Goal: Information Seeking & Learning: Learn about a topic

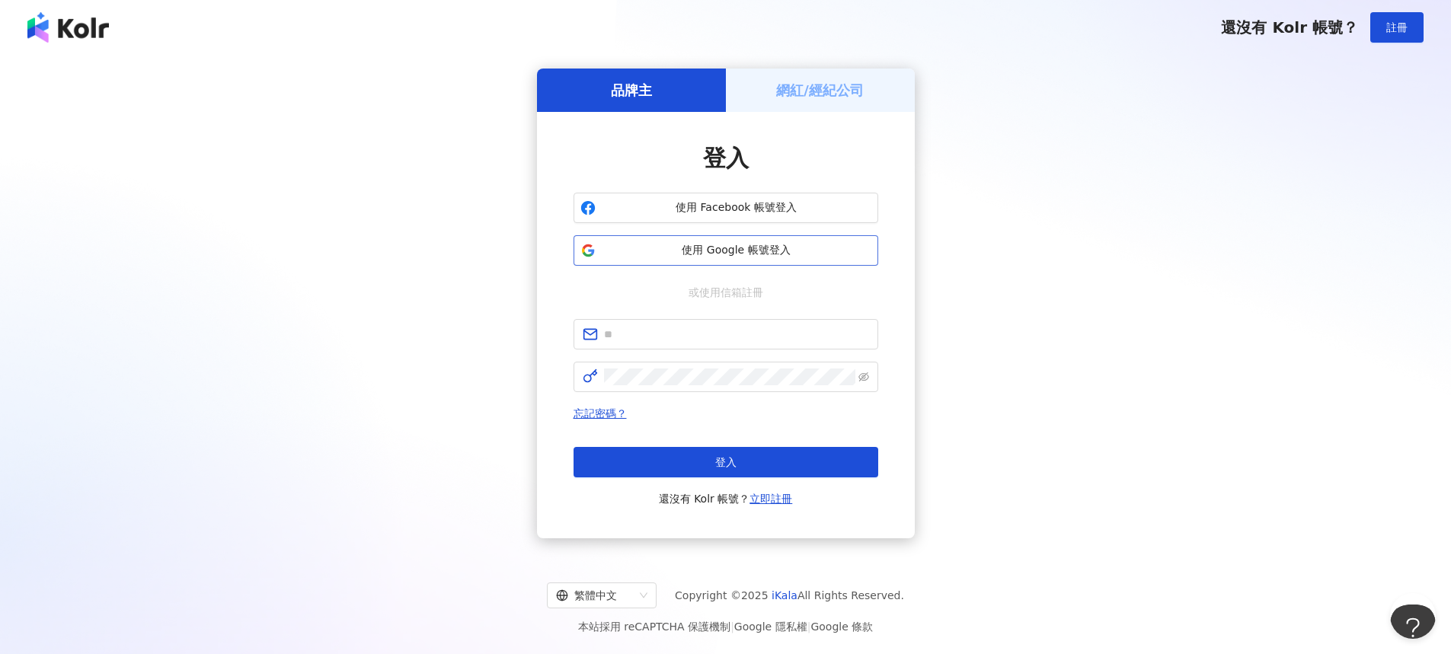
click at [767, 247] on span "使用 Google 帳號登入" at bounding box center [737, 250] width 270 height 15
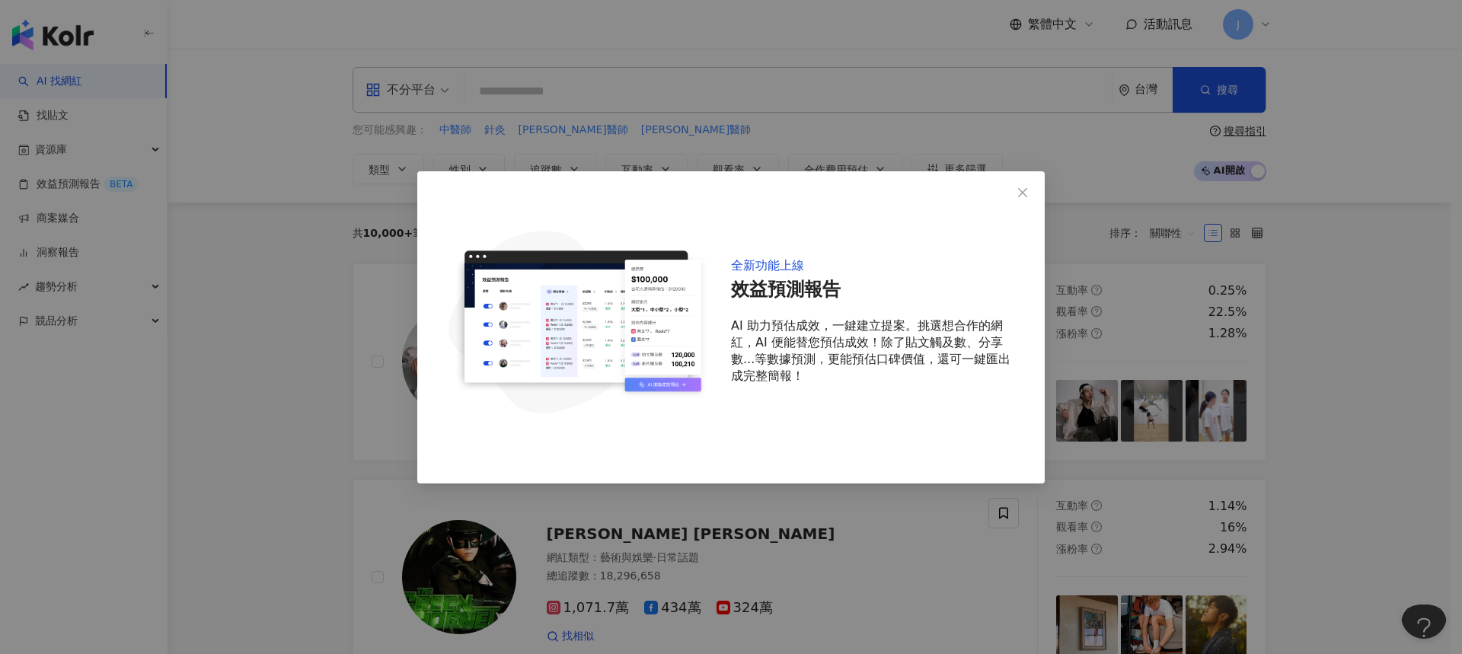
click at [766, 189] on div "全新功能上線 效益預測報告 AI 助力預估成效，一鍵建立提案。挑選想合作的網紅，AI 便能替您預估成效！除了貼文觸及數、分享數...等數據預測，更能預估口碑價…" at bounding box center [731, 327] width 628 height 312
click at [641, 110] on div "全新功能上線 效益預測報告 AI 助力預估成效，一鍵建立提案。挑選想合作的網紅，AI 便能替您預估成效！除了貼文觸及數、分享數...等數據預測，更能預估口碑價…" at bounding box center [731, 327] width 1462 height 654
drag, startPoint x: 1018, startPoint y: 191, endPoint x: 973, endPoint y: 179, distance: 45.8
click at [1016, 191] on span "Close" at bounding box center [1023, 193] width 30 height 12
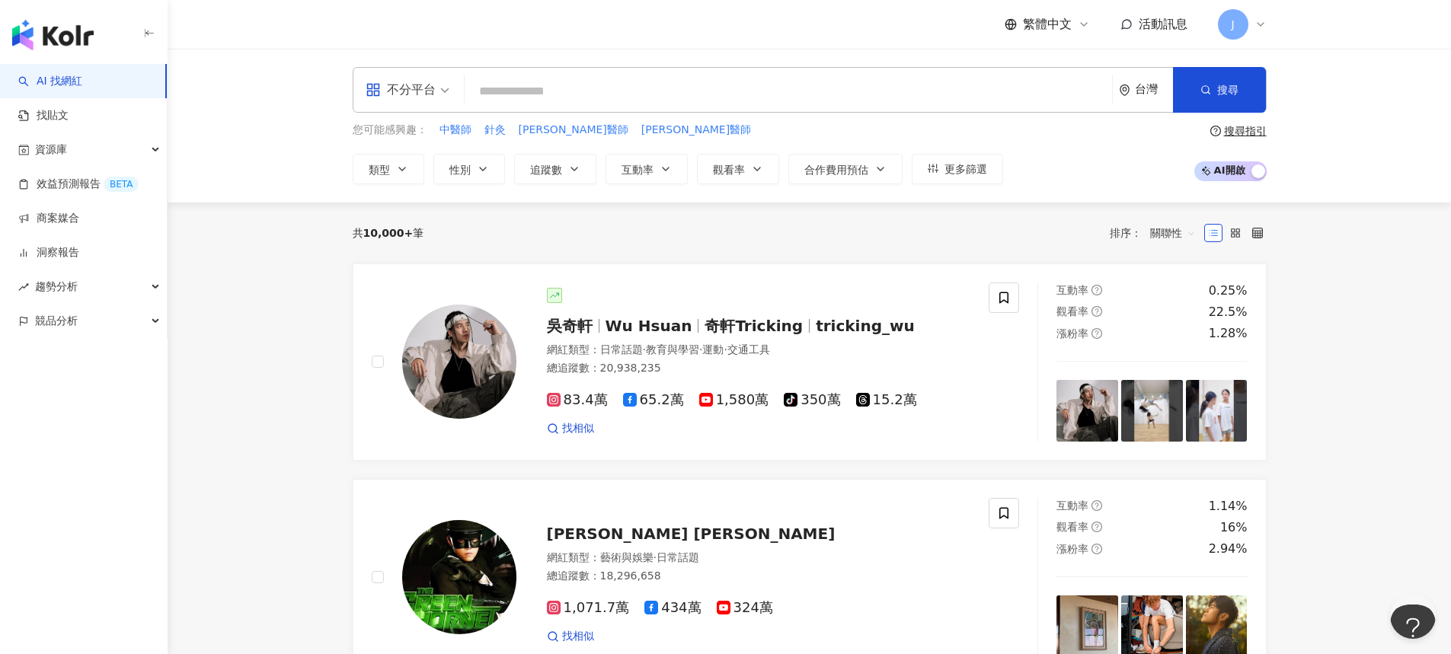
click at [739, 86] on input "search" at bounding box center [788, 91] width 635 height 29
paste input "**********"
type input "**********"
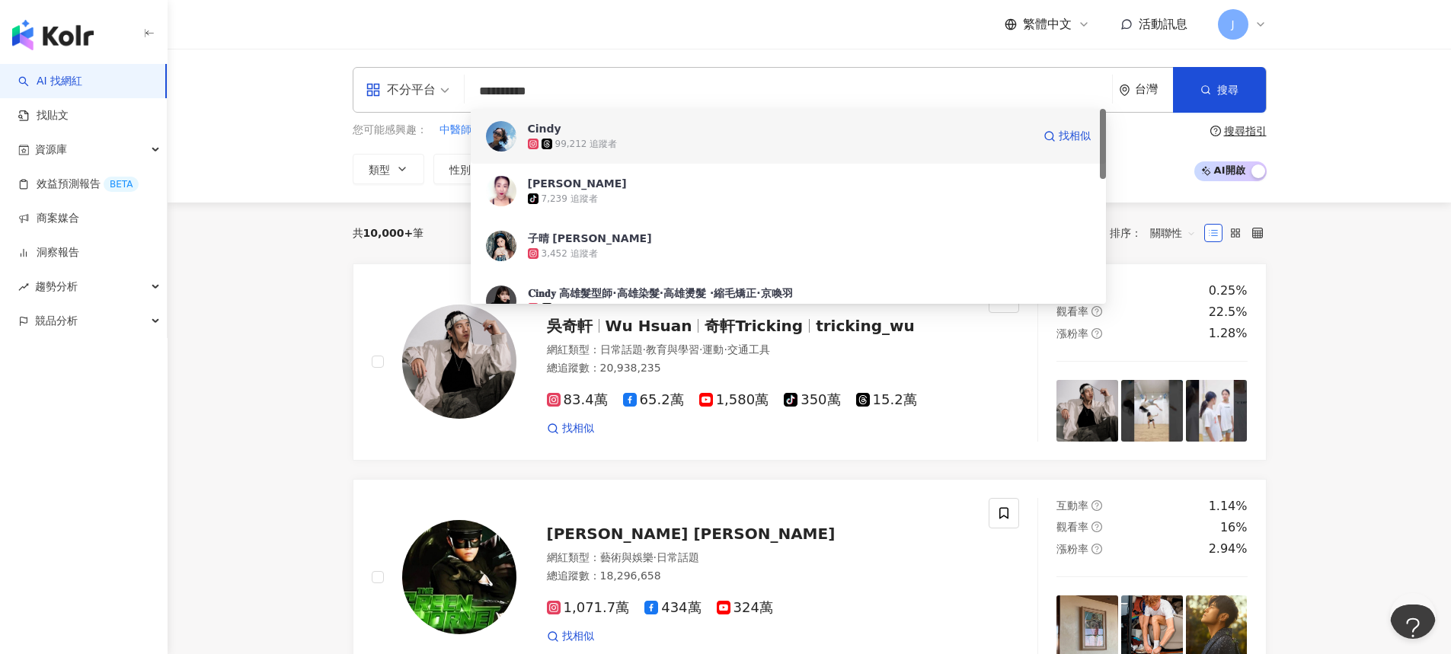
click at [719, 126] on span "Cindy" at bounding box center [780, 128] width 504 height 15
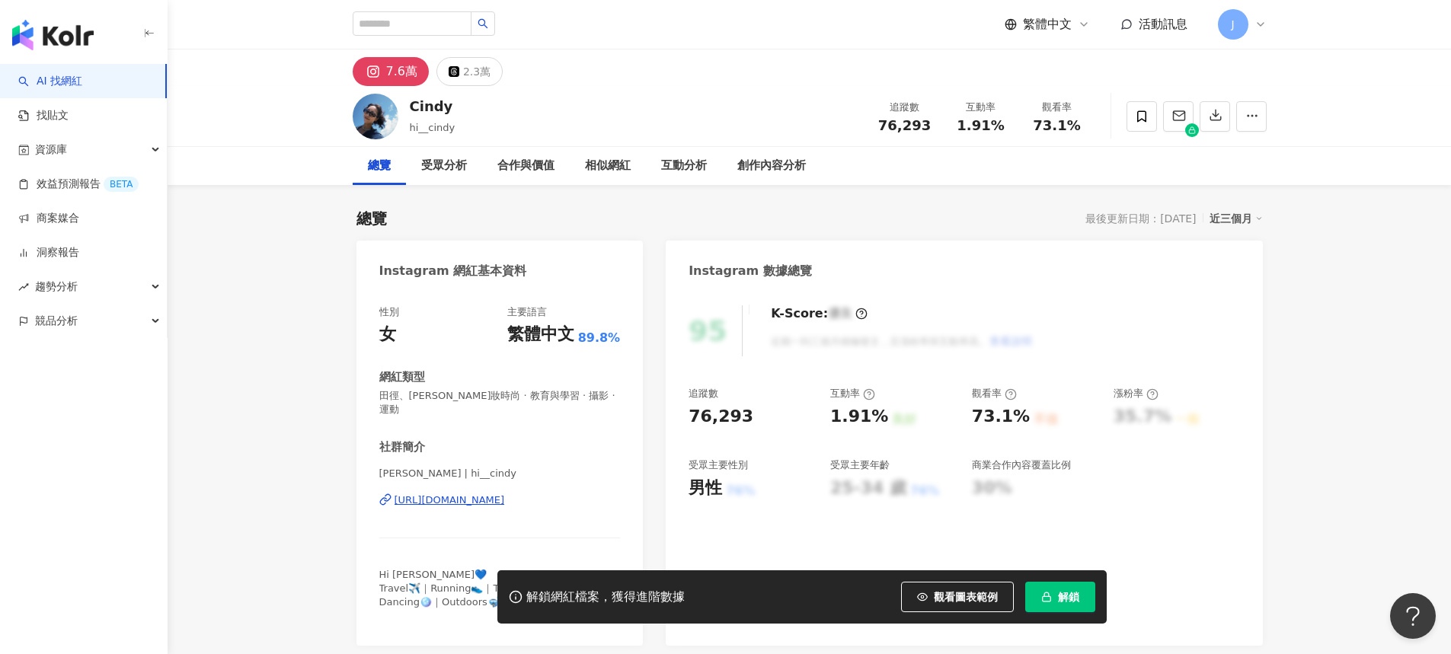
click at [1069, 609] on button "解鎖" at bounding box center [1060, 597] width 70 height 30
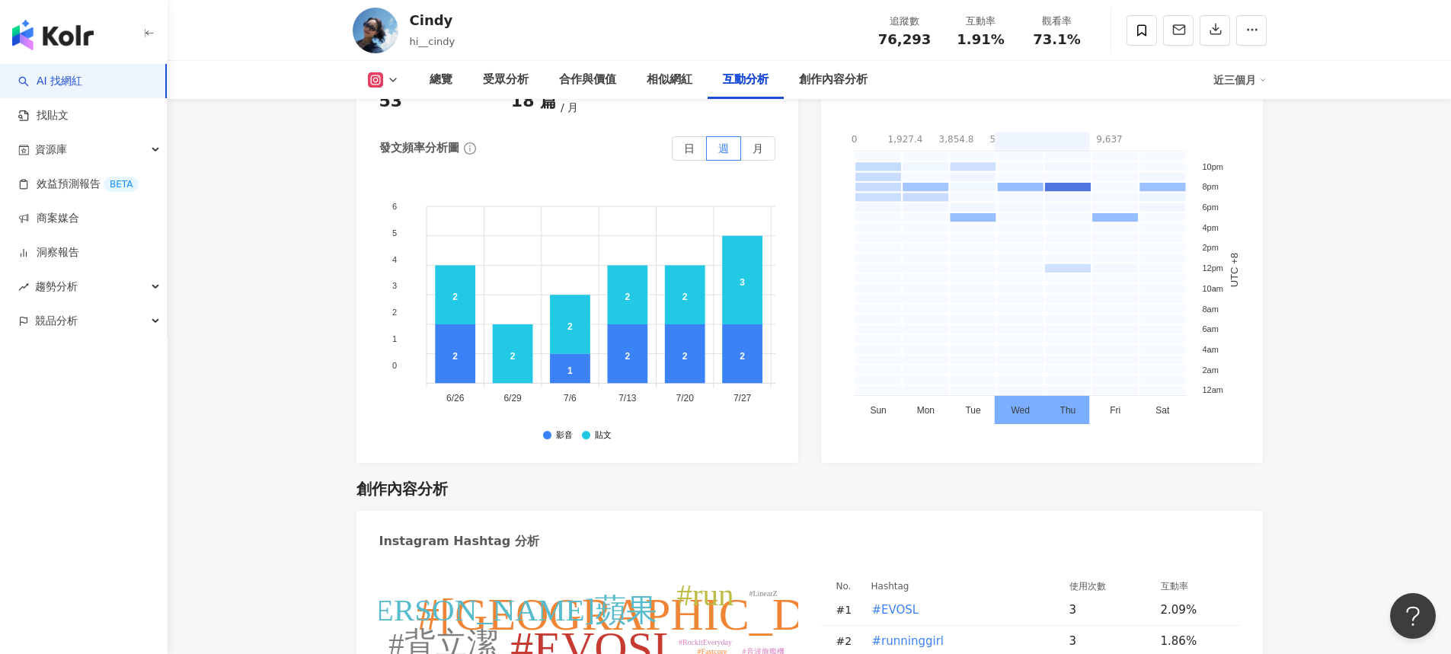
scroll to position [4340, 0]
